Goal: Task Accomplishment & Management: Use online tool/utility

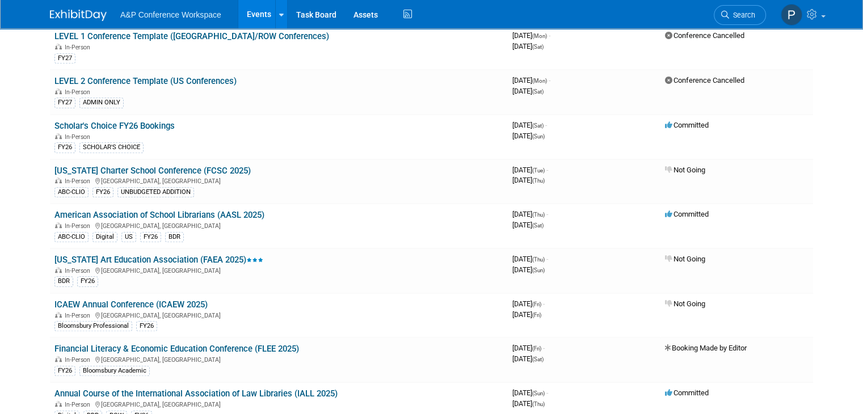
scroll to position [3054, 0]
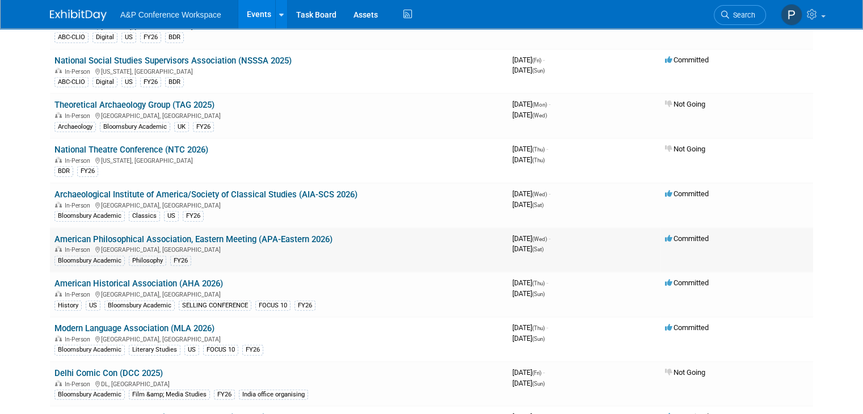
click at [297, 234] on link "American Philosophical Association, Eastern Meeting (APA-Eastern 2026)" at bounding box center [193, 239] width 278 height 10
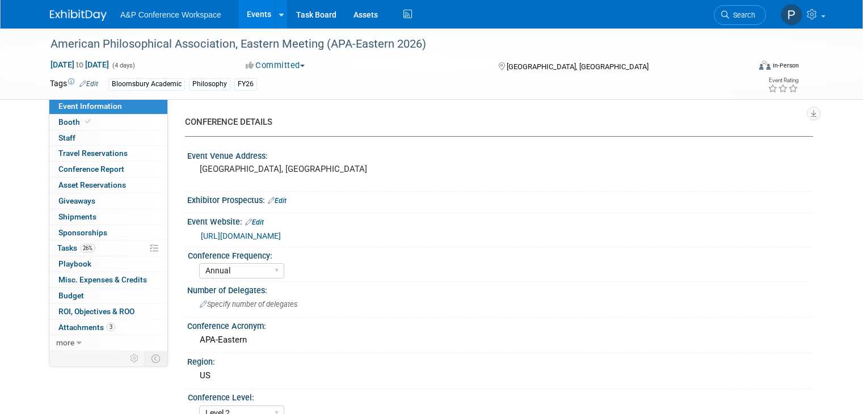
select select "Annual"
select select "Level 2"
select select "In-Person Booth"
select select "Philosophy"
select select "Bloomsbury Academic"
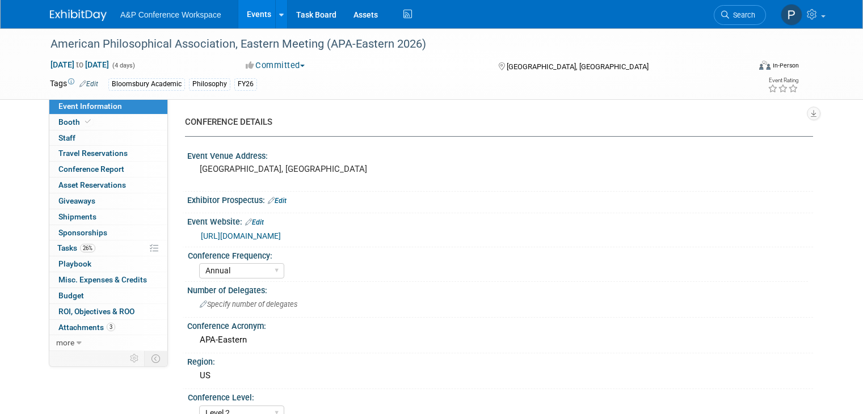
select select "Amanda Oney"
select select "Maria Rohde"
select select "Sophia Hettler"
select select "Networking/Commissioning"
